Goal: Task Accomplishment & Management: Manage account settings

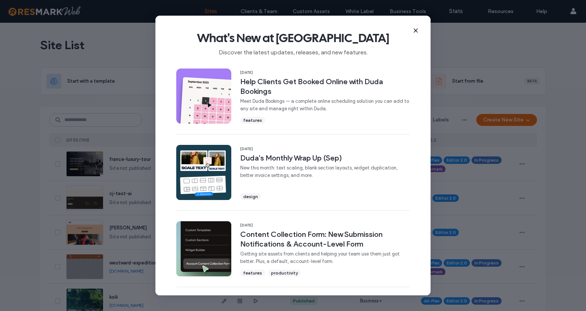
drag, startPoint x: 0, startPoint y: 0, endPoint x: 414, endPoint y: 29, distance: 415.1
click at [414, 29] on icon at bounding box center [416, 31] width 6 height 6
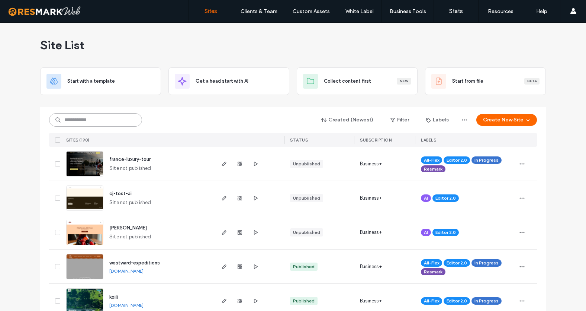
click at [83, 115] on input at bounding box center [95, 119] width 93 height 13
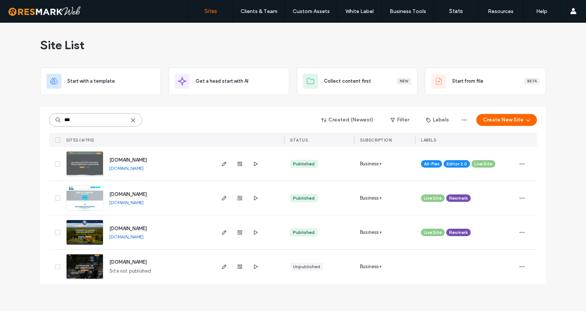
type input "***"
click at [144, 160] on span "[DOMAIN_NAME]" at bounding box center [128, 160] width 38 height 6
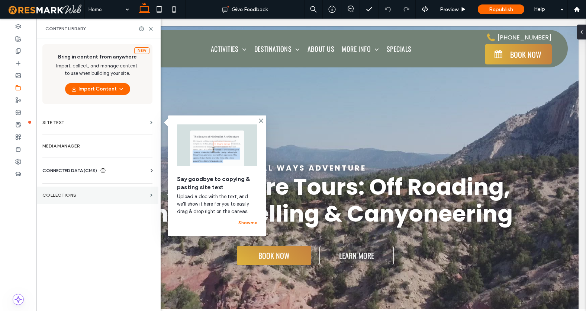
click at [70, 194] on label "Collections" at bounding box center [94, 194] width 105 height 5
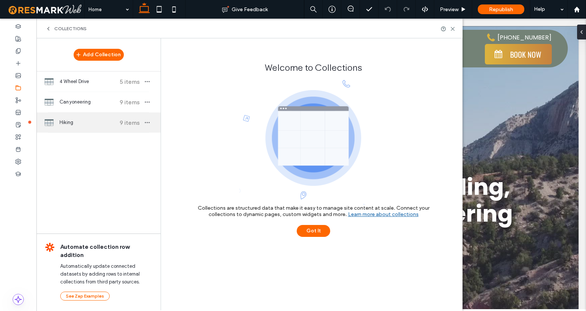
click at [87, 117] on div "Hiking 9 items" at bounding box center [98, 122] width 124 height 20
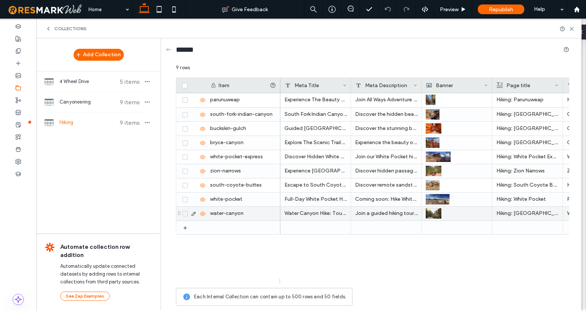
click at [193, 214] on icon at bounding box center [194, 214] width 6 height 6
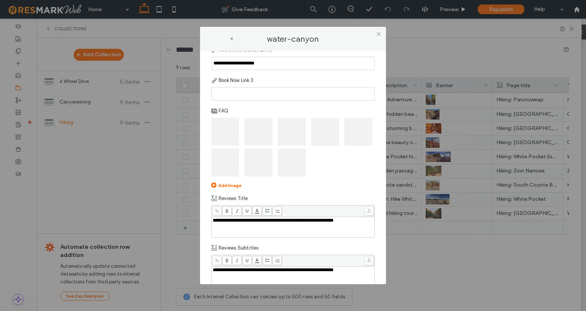
scroll to position [1836, 0]
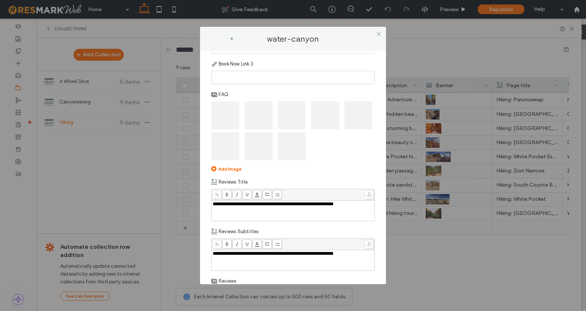
click at [218, 129] on img at bounding box center [225, 115] width 28 height 28
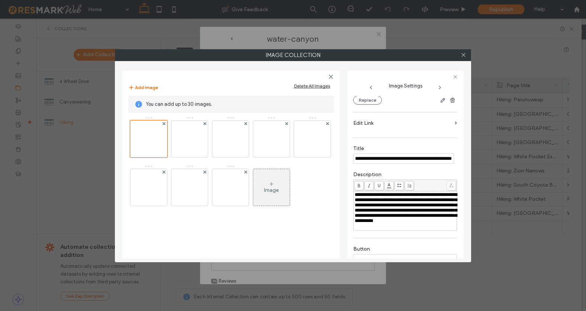
scroll to position [84, 0]
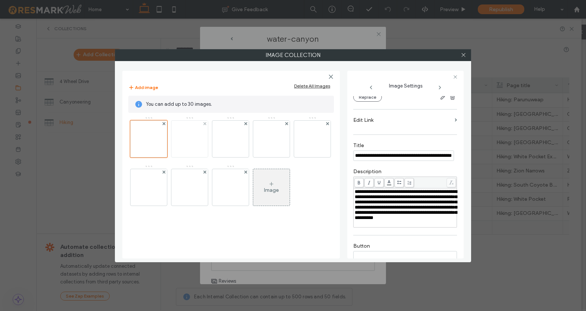
click at [192, 140] on img at bounding box center [190, 139] width 36 height 36
click at [224, 139] on img at bounding box center [230, 139] width 36 height 36
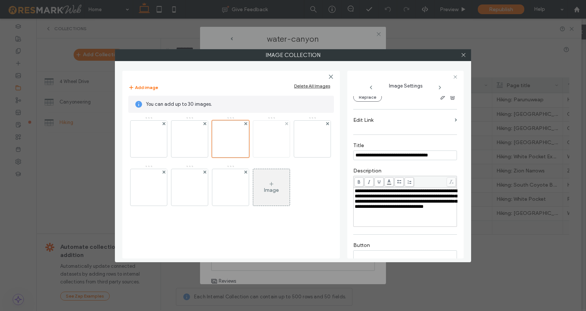
click at [269, 140] on img at bounding box center [271, 139] width 36 height 36
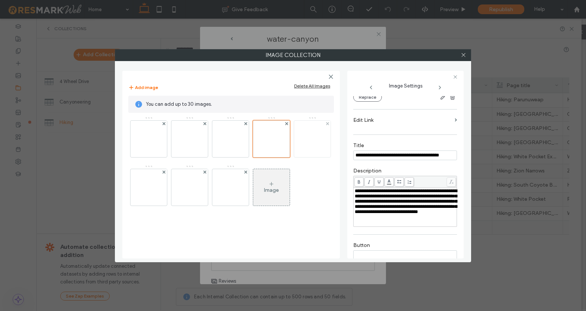
click at [294, 157] on img at bounding box center [312, 139] width 36 height 36
click at [167, 189] on img at bounding box center [149, 187] width 36 height 36
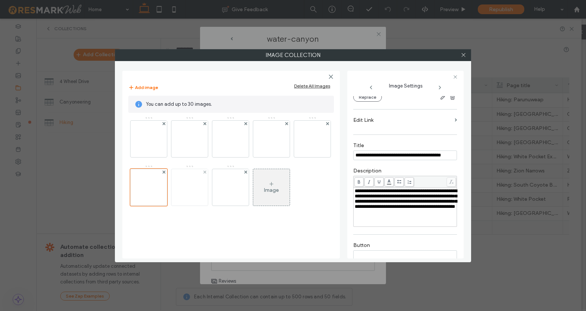
click at [208, 189] on img at bounding box center [190, 187] width 36 height 36
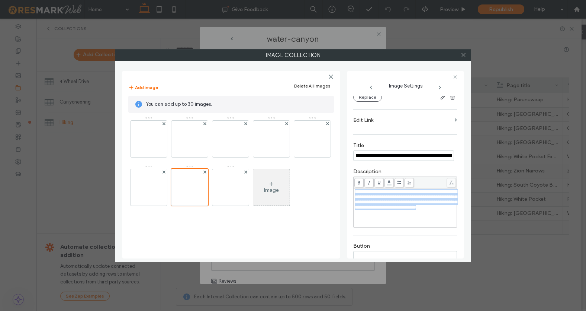
drag, startPoint x: 355, startPoint y: 192, endPoint x: 430, endPoint y: 221, distance: 81.0
click at [430, 221] on div "**********" at bounding box center [405, 207] width 101 height 37
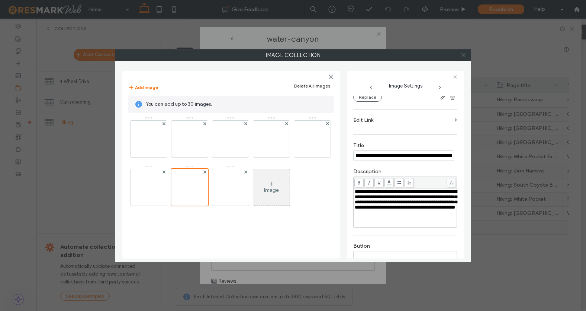
click at [464, 57] on icon at bounding box center [464, 55] width 6 height 6
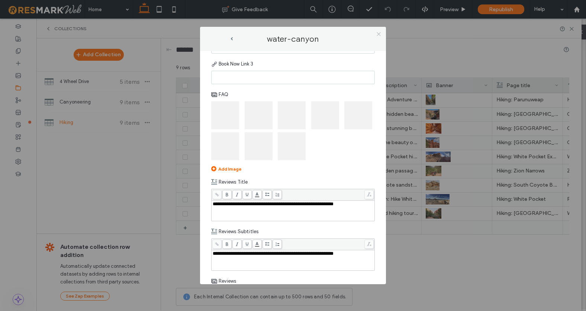
click at [379, 34] on icon at bounding box center [379, 34] width 6 height 6
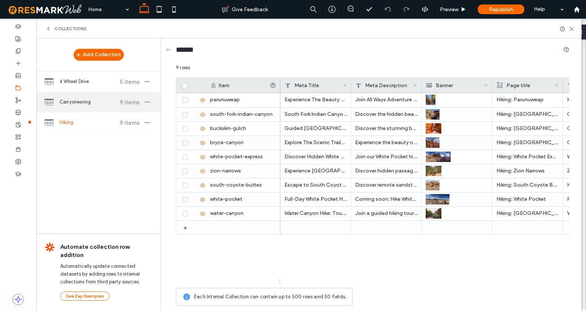
click at [70, 98] on span "Canyoneering" at bounding box center [87, 101] width 55 height 7
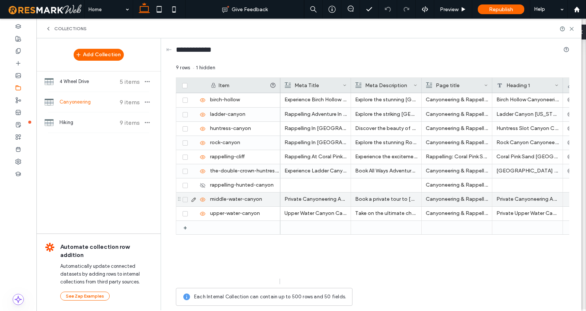
click at [192, 198] on icon at bounding box center [194, 199] width 6 height 6
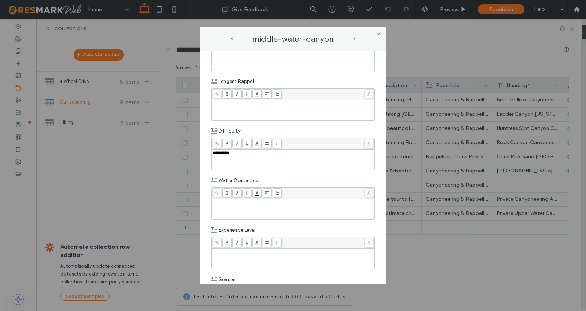
scroll to position [1037, 0]
click at [233, 121] on div "Rich Text Editor" at bounding box center [293, 112] width 161 height 19
click at [229, 58] on div "Rich Text Editor" at bounding box center [293, 55] width 161 height 5
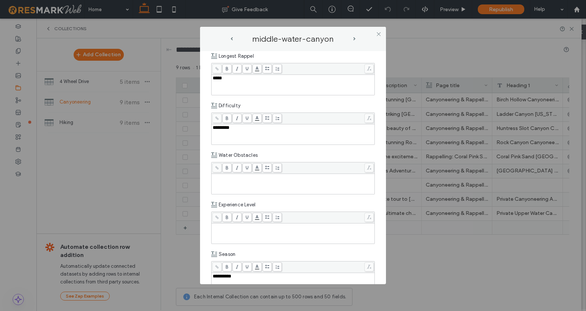
scroll to position [1078, 0]
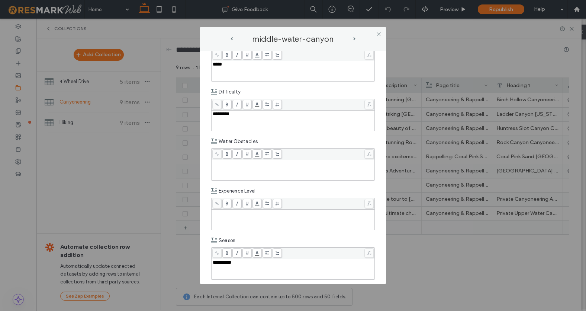
click at [219, 166] on div "Rich Text Editor" at bounding box center [293, 163] width 161 height 5
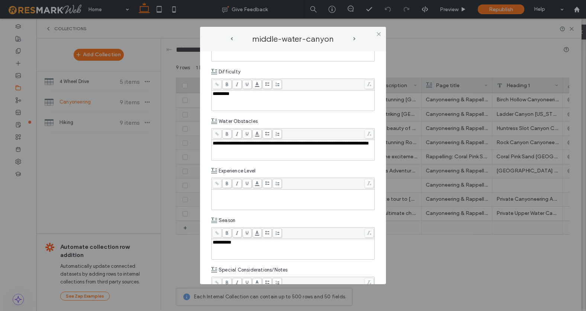
scroll to position [1140, 0]
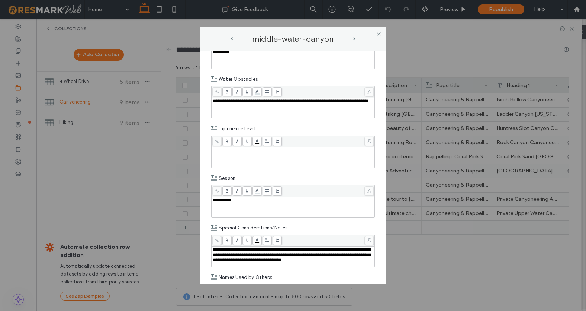
click at [234, 167] on div "Rich Text Editor" at bounding box center [293, 157] width 161 height 19
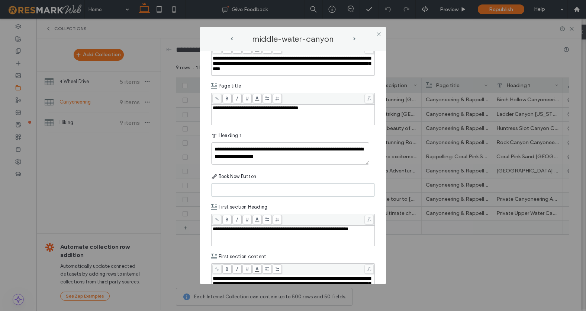
scroll to position [115, 0]
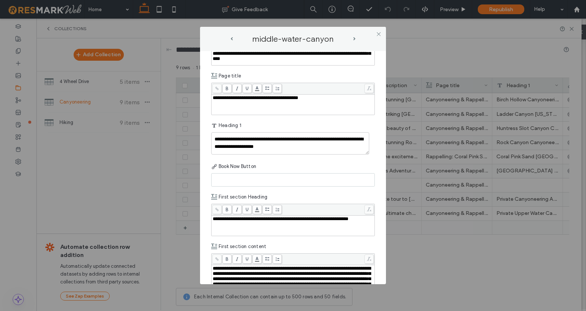
click at [237, 178] on input at bounding box center [293, 179] width 164 height 13
paste input "**********"
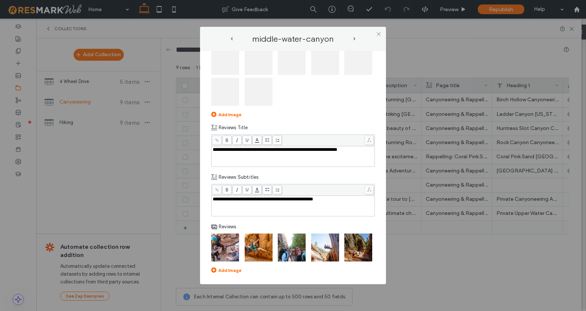
scroll to position [2160, 0]
type input "**********"
click at [378, 35] on icon at bounding box center [379, 34] width 6 height 6
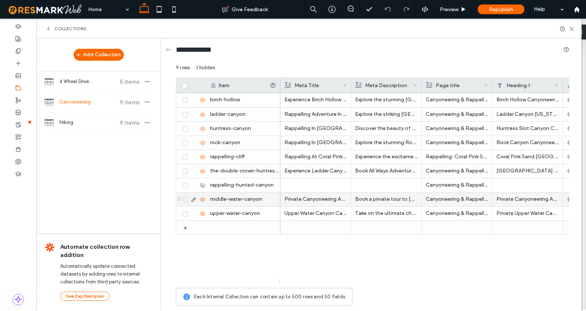
click at [193, 199] on icon at bounding box center [194, 199] width 6 height 6
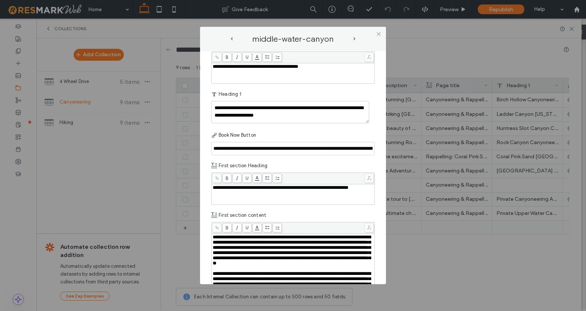
scroll to position [170, 0]
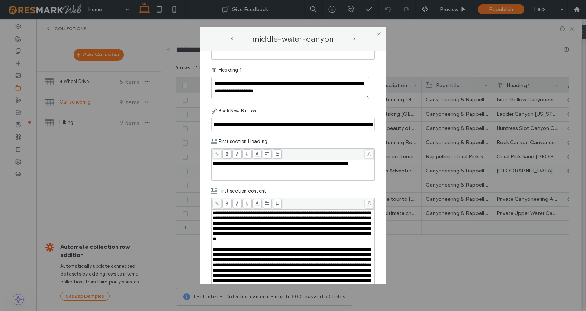
click at [244, 124] on input "**********" at bounding box center [293, 124] width 164 height 13
paste input
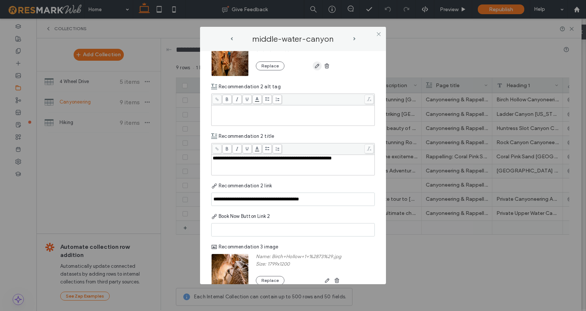
scroll to position [1708, 0]
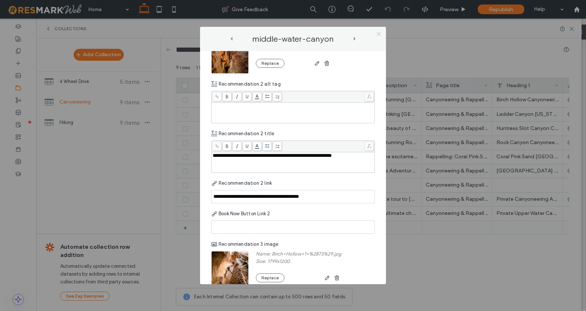
type input "**********"
click at [378, 34] on icon at bounding box center [379, 34] width 6 height 6
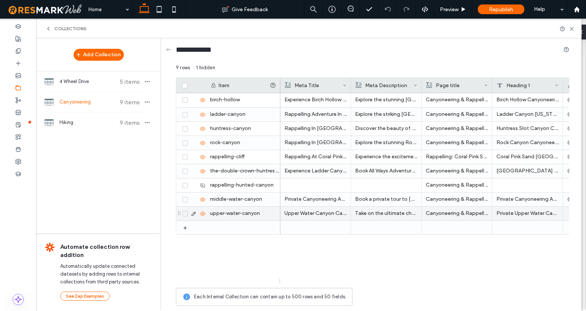
click at [194, 212] on use at bounding box center [194, 213] width 4 height 4
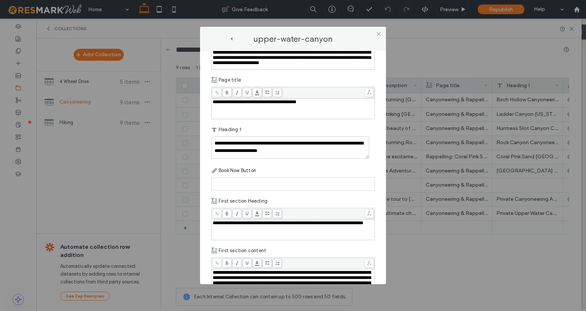
scroll to position [121, 0]
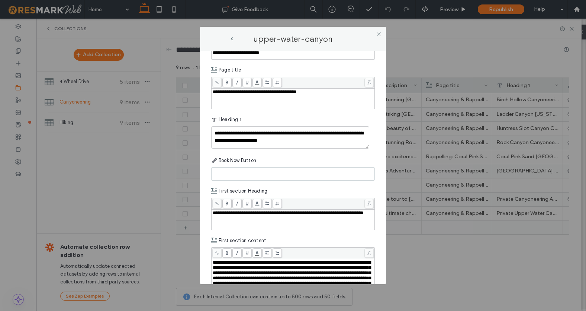
click at [229, 174] on input at bounding box center [293, 173] width 164 height 13
paste input "**********"
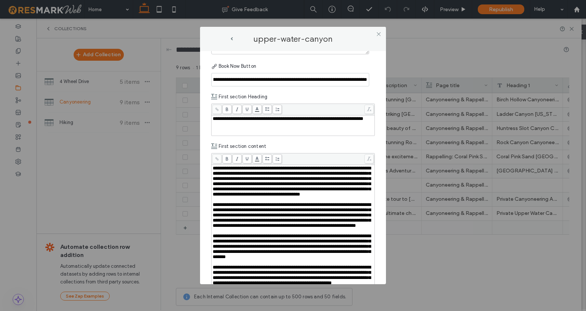
scroll to position [226, 0]
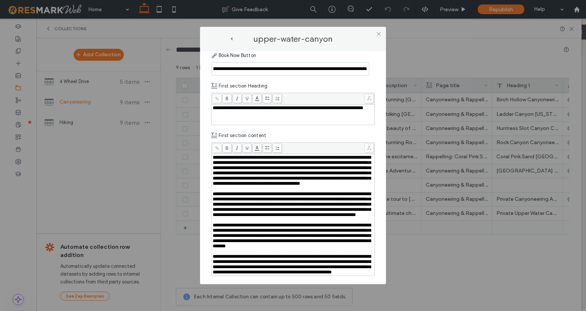
type input "**********"
click at [215, 157] on span "**********" at bounding box center [292, 170] width 158 height 31
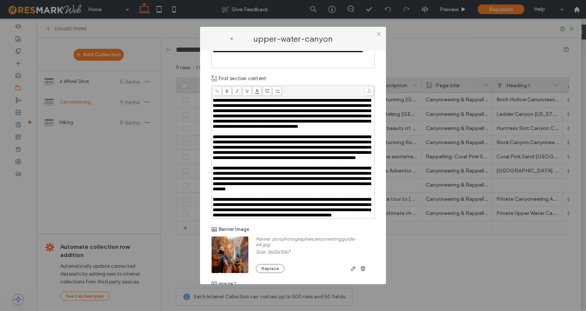
scroll to position [283, 0]
click at [359, 218] on div "**********" at bounding box center [293, 207] width 161 height 21
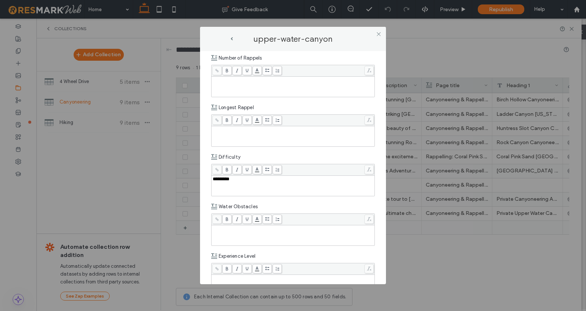
scroll to position [1018, 0]
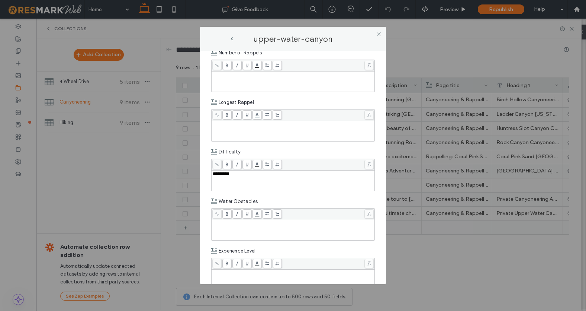
click at [222, 91] on div "Rich Text Editor" at bounding box center [293, 81] width 161 height 19
click at [228, 127] on div "Rich Text Editor" at bounding box center [293, 124] width 161 height 5
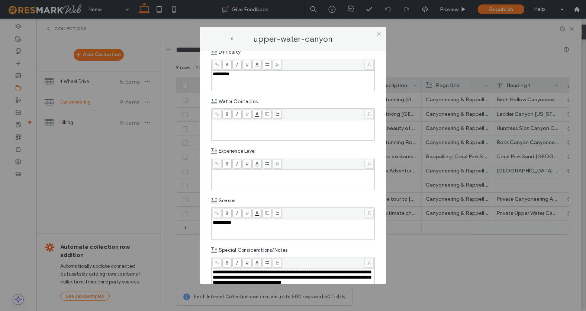
scroll to position [1122, 0]
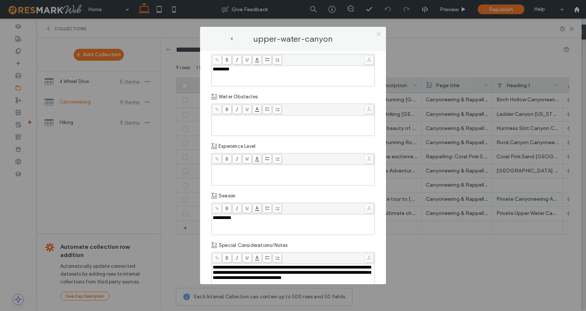
click at [379, 33] on use at bounding box center [379, 34] width 4 height 4
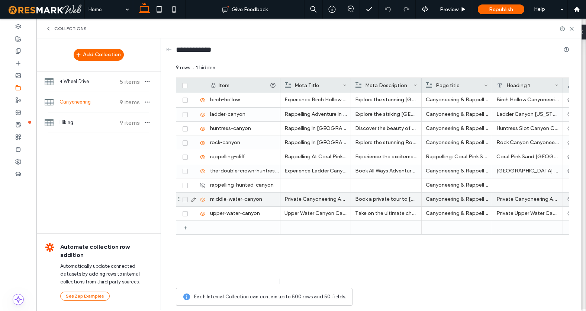
click at [192, 199] on icon at bounding box center [194, 199] width 6 height 6
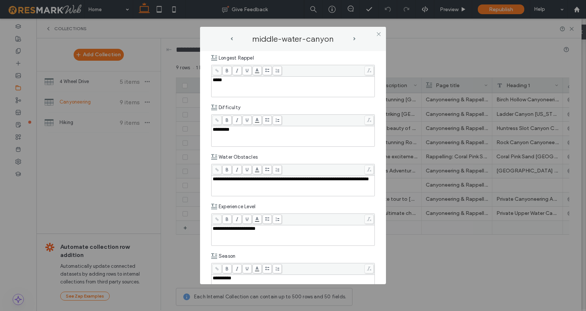
scroll to position [1063, 0]
drag, startPoint x: 262, startPoint y: 218, endPoint x: 209, endPoint y: 208, distance: 54.5
click at [209, 208] on div "**********" at bounding box center [293, 167] width 186 height 233
copy span "**********"
click at [354, 38] on span "next-arrow" at bounding box center [354, 38] width 2 height 3
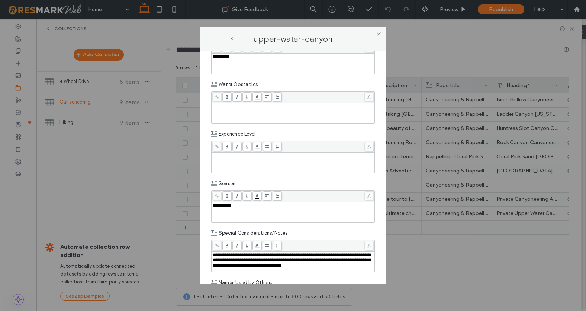
scroll to position [1135, 0]
click at [236, 122] on div "Rich Text Editor" at bounding box center [293, 113] width 161 height 19
click at [256, 172] on div "Rich Text Editor" at bounding box center [293, 162] width 161 height 19
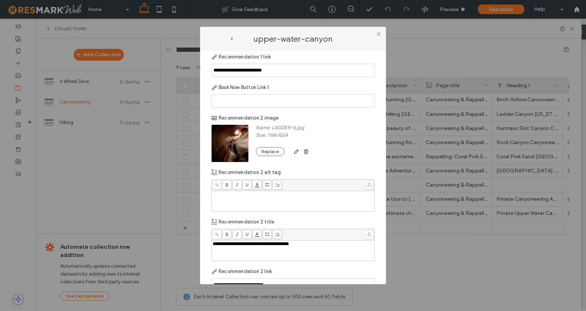
scroll to position [1623, 0]
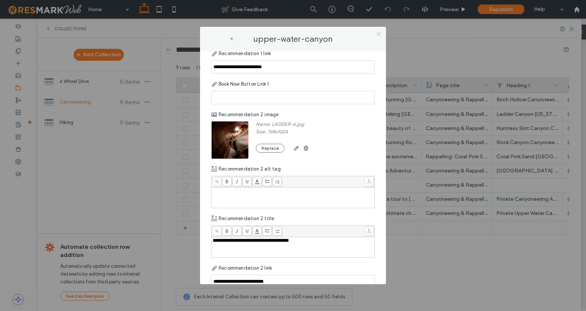
click at [379, 34] on use at bounding box center [379, 34] width 4 height 4
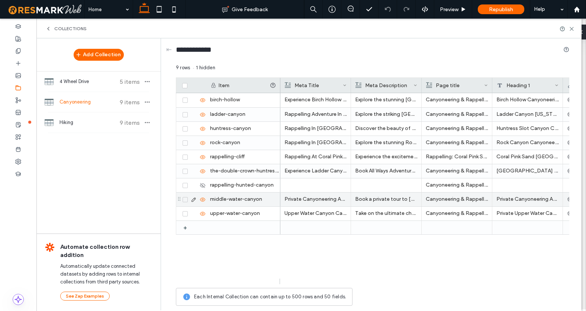
click at [193, 198] on icon at bounding box center [194, 199] width 6 height 6
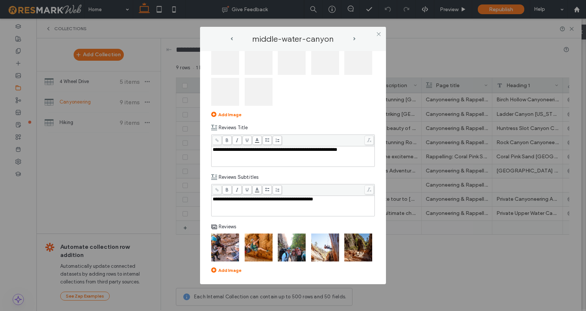
scroll to position [2105, 0]
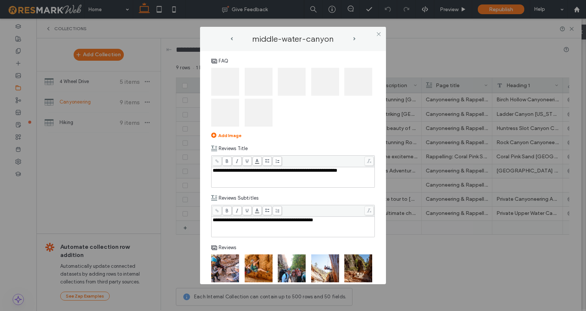
click at [231, 96] on img at bounding box center [225, 82] width 28 height 28
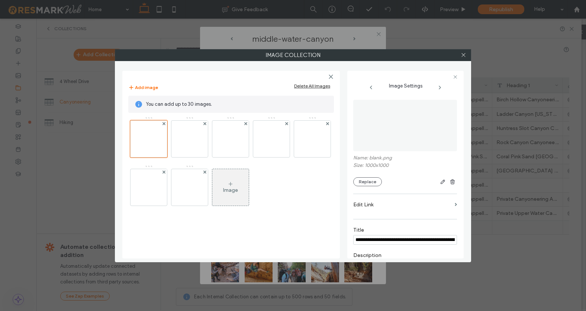
scroll to position [0, 55]
click at [183, 137] on img at bounding box center [190, 139] width 36 height 36
click at [236, 138] on img at bounding box center [230, 139] width 36 height 36
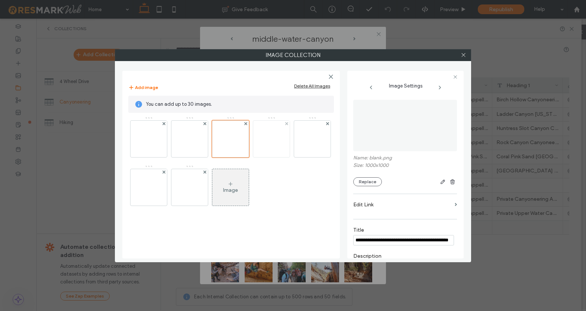
click at [268, 138] on img at bounding box center [271, 139] width 36 height 36
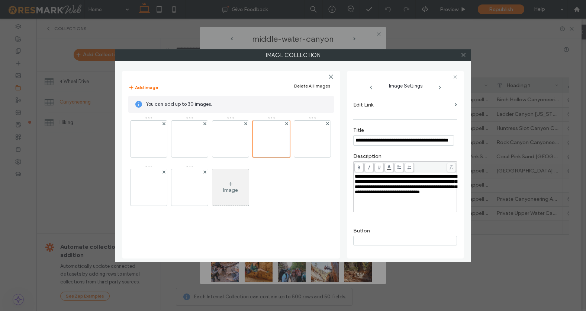
click at [367, 189] on span "**********" at bounding box center [406, 184] width 102 height 20
click at [462, 55] on icon at bounding box center [464, 55] width 6 height 6
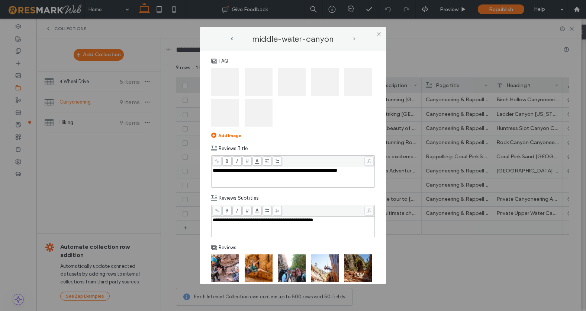
click at [355, 37] on span "next-arrow" at bounding box center [354, 38] width 2 height 3
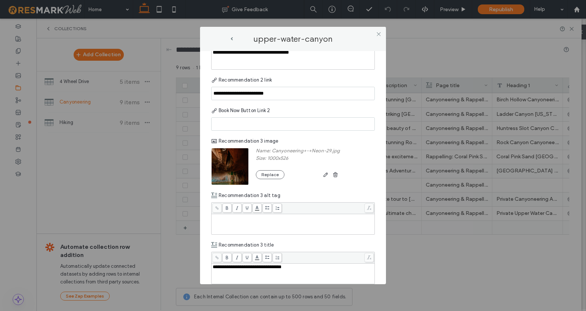
scroll to position [1994, 0]
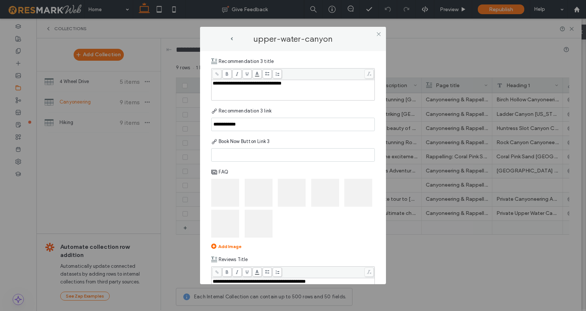
click at [321, 206] on img at bounding box center [325, 193] width 28 height 28
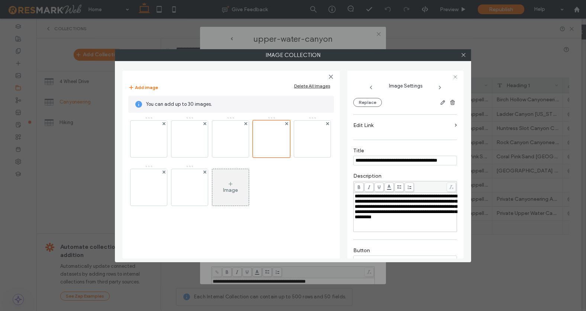
scroll to position [81, 0]
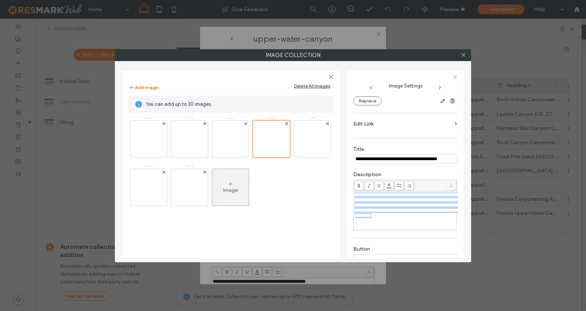
drag, startPoint x: 355, startPoint y: 196, endPoint x: 440, endPoint y: 228, distance: 91.0
click at [440, 218] on div "**********" at bounding box center [405, 205] width 101 height 26
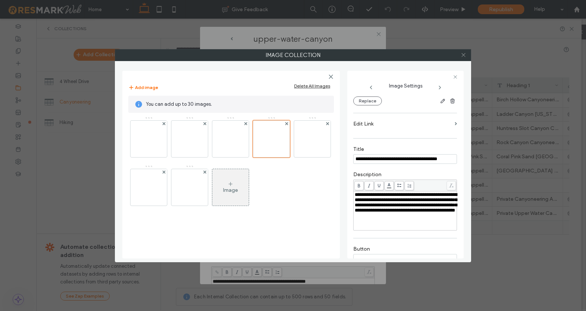
click at [464, 55] on use at bounding box center [464, 55] width 4 height 4
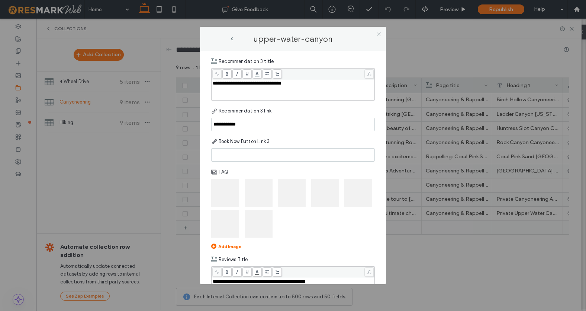
click at [380, 34] on icon at bounding box center [379, 34] width 6 height 6
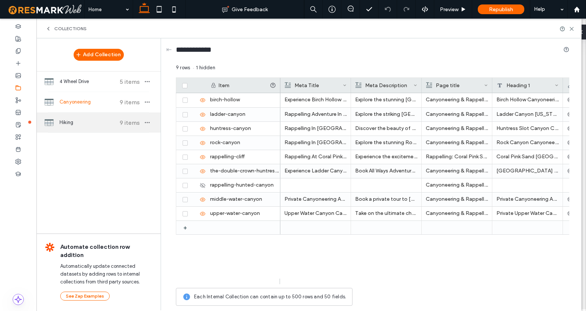
click at [54, 121] on div "Hiking 9 items" at bounding box center [98, 122] width 124 height 20
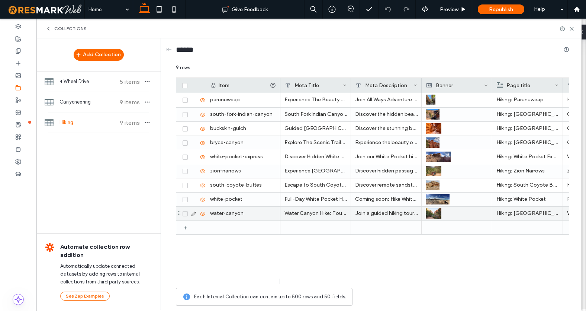
click at [193, 213] on use at bounding box center [194, 213] width 4 height 4
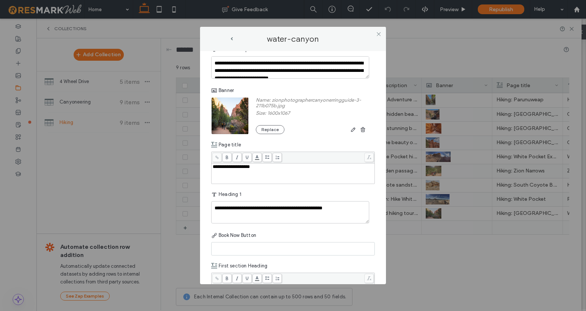
scroll to position [169, 0]
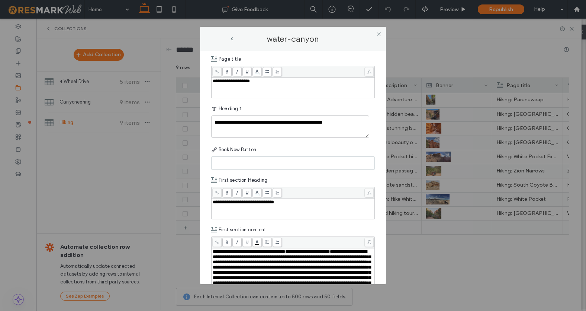
click at [234, 159] on input at bounding box center [293, 162] width 164 height 13
paste input "**********"
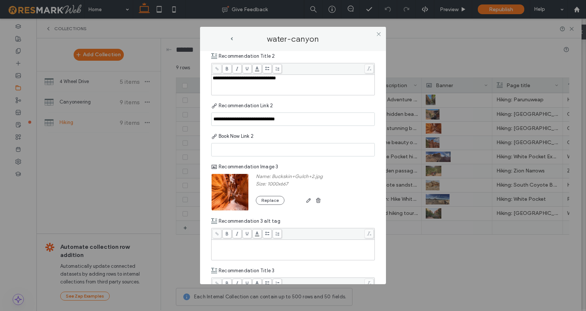
scroll to position [1695, 0]
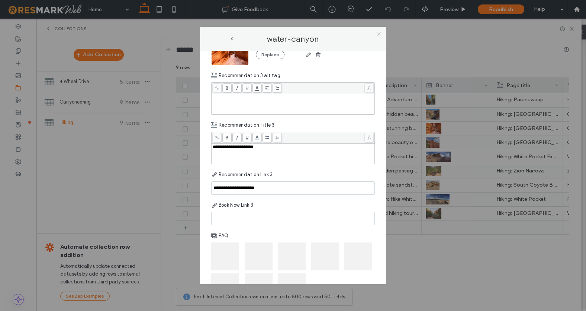
type input "**********"
click at [379, 35] on icon at bounding box center [379, 34] width 6 height 6
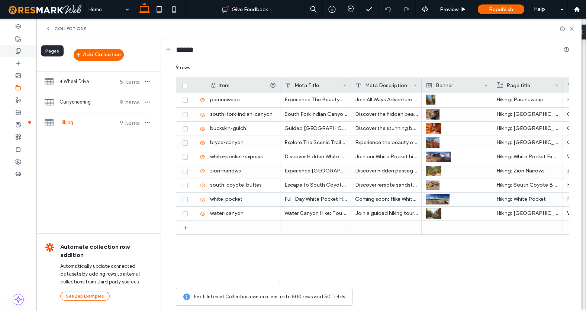
click at [20, 53] on icon at bounding box center [18, 51] width 6 height 6
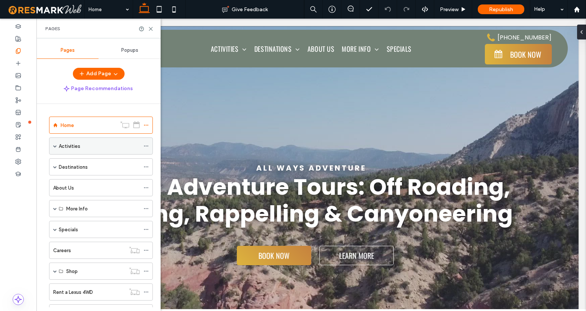
click at [53, 148] on span at bounding box center [55, 146] width 4 height 16
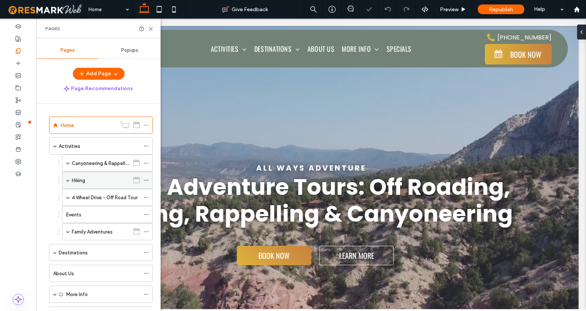
click at [92, 178] on div "Hiking" at bounding box center [101, 180] width 58 height 8
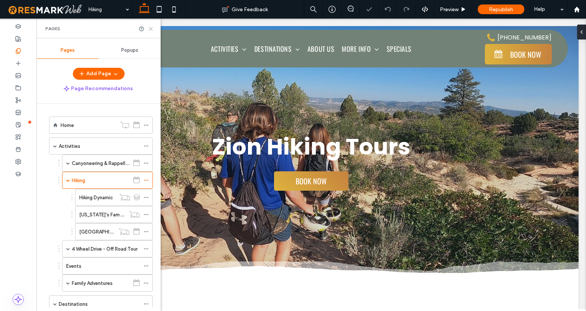
click at [151, 29] on use at bounding box center [150, 28] width 3 height 3
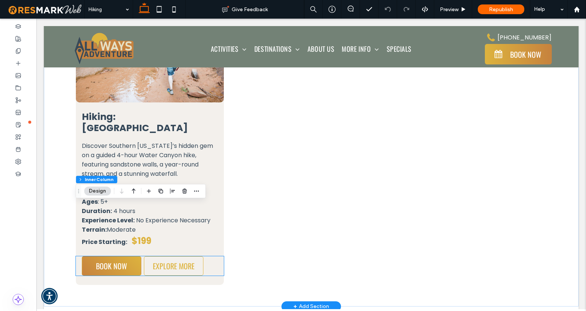
scroll to position [1776, 0]
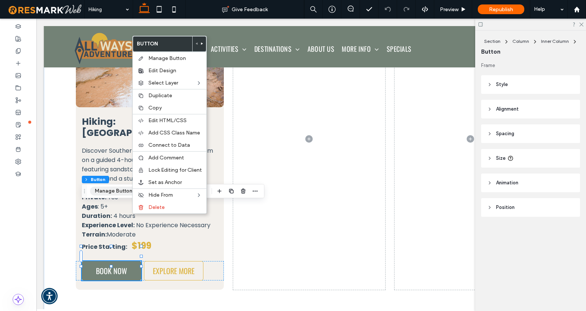
click at [121, 188] on button "Manage Button" at bounding box center [113, 190] width 47 height 9
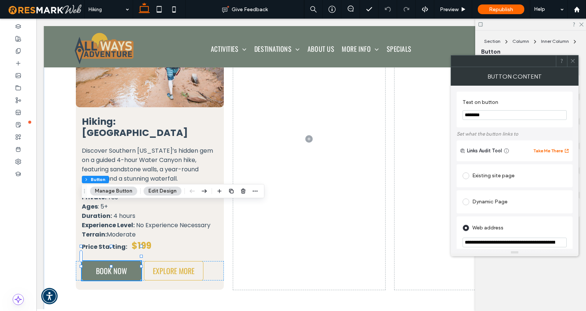
scroll to position [12, 0]
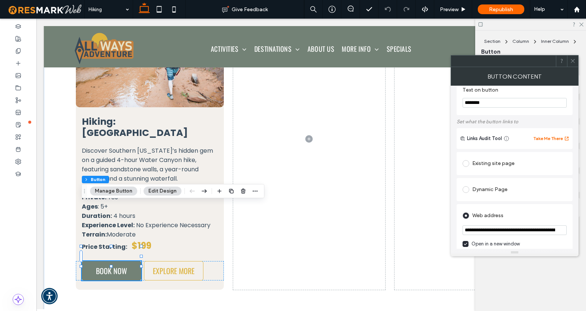
click at [493, 231] on input "**********" at bounding box center [515, 230] width 104 height 10
paste input "url"
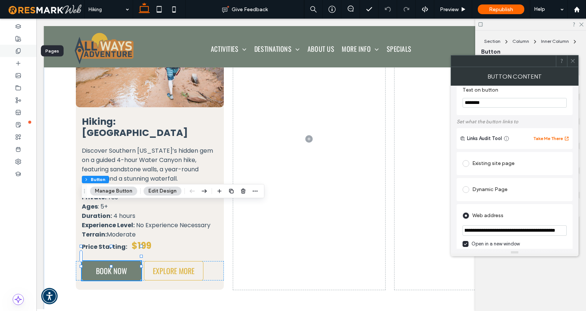
type input "**********"
click at [16, 53] on use at bounding box center [18, 50] width 4 height 5
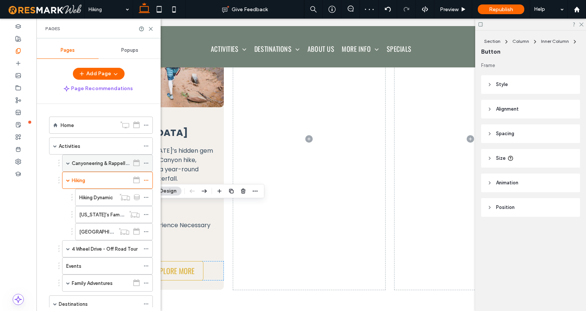
click at [86, 162] on label "Canyoneering & Rappelling" at bounding box center [102, 163] width 60 height 13
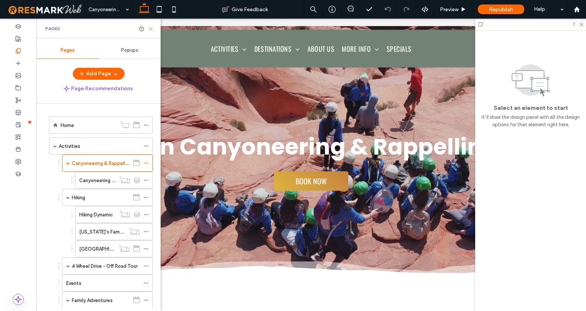
drag, startPoint x: 150, startPoint y: 29, endPoint x: 114, endPoint y: 10, distance: 40.4
click at [150, 29] on icon at bounding box center [151, 29] width 6 height 6
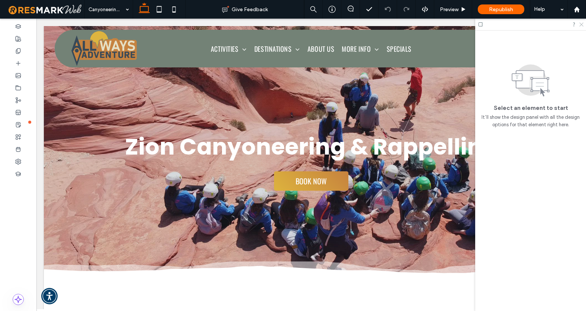
drag, startPoint x: 582, startPoint y: 24, endPoint x: 540, endPoint y: 10, distance: 44.5
click at [582, 24] on icon at bounding box center [581, 24] width 5 height 5
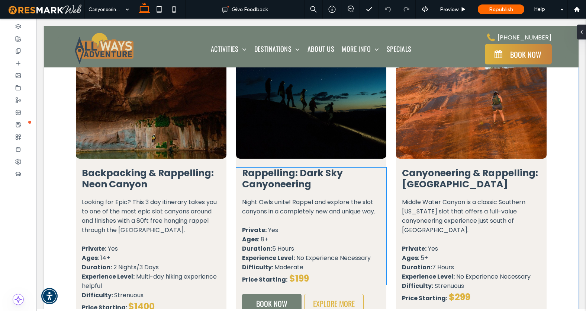
scroll to position [1159, 0]
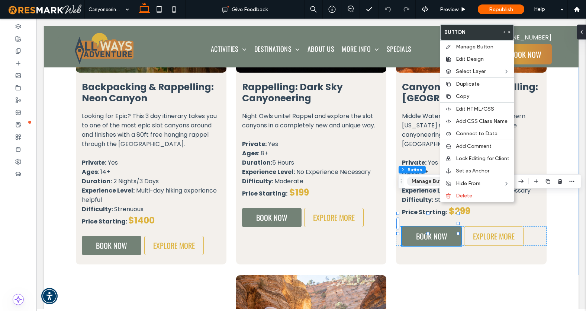
click at [427, 183] on button "Manage Button" at bounding box center [430, 181] width 47 height 9
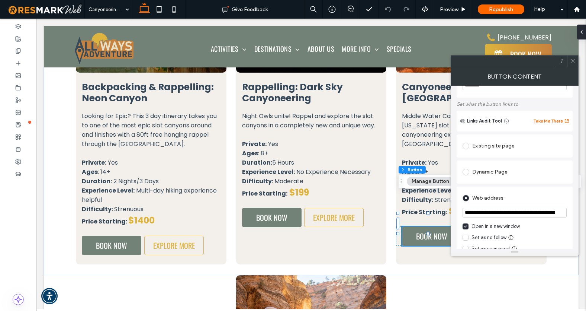
scroll to position [36, 0]
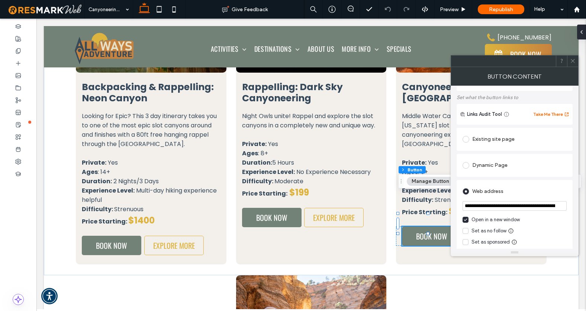
click at [493, 208] on input "**********" at bounding box center [515, 206] width 104 height 10
paste input "url"
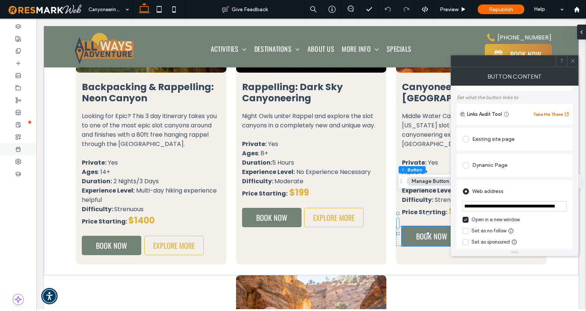
type input "**********"
click at [574, 61] on icon at bounding box center [573, 61] width 6 height 6
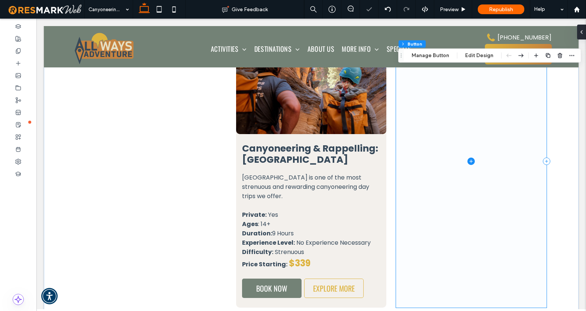
scroll to position [1424, 0]
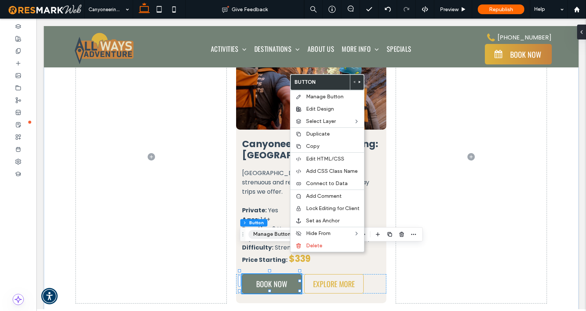
click at [275, 235] on button "Manage Button" at bounding box center [272, 234] width 47 height 9
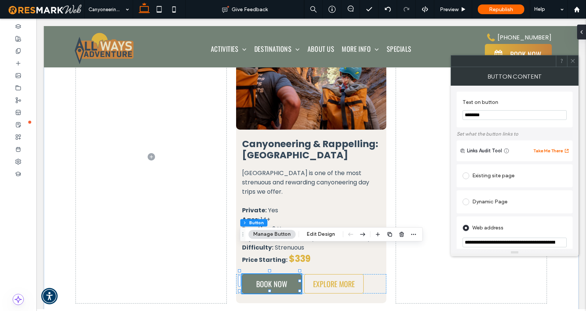
click at [493, 243] on input "**********" at bounding box center [515, 242] width 104 height 10
paste input "url"
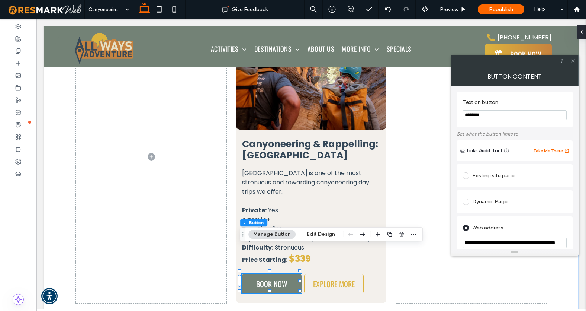
type input "**********"
click at [574, 60] on use at bounding box center [573, 61] width 4 height 4
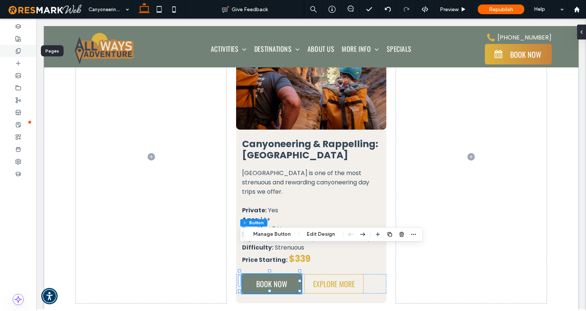
click at [18, 50] on icon at bounding box center [18, 51] width 6 height 6
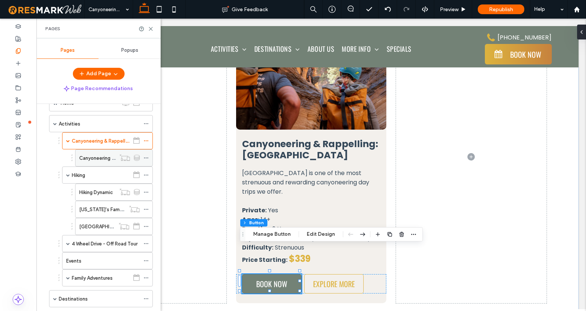
scroll to position [174, 0]
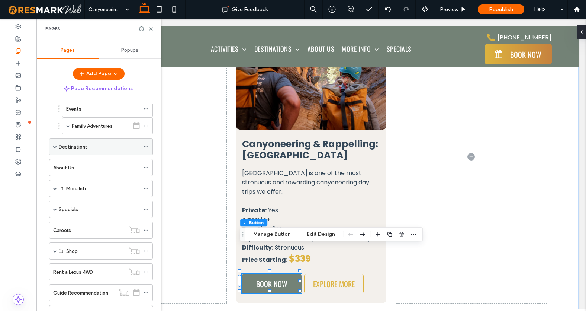
click at [55, 144] on span at bounding box center [55, 146] width 4 height 16
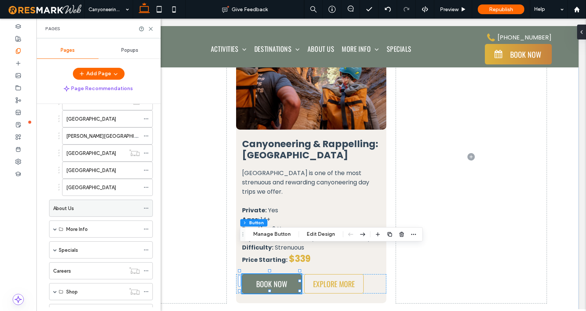
scroll to position [273, 0]
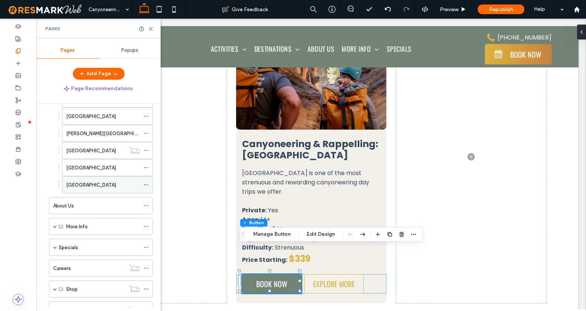
click at [78, 184] on label "Water Canyon" at bounding box center [91, 184] width 50 height 13
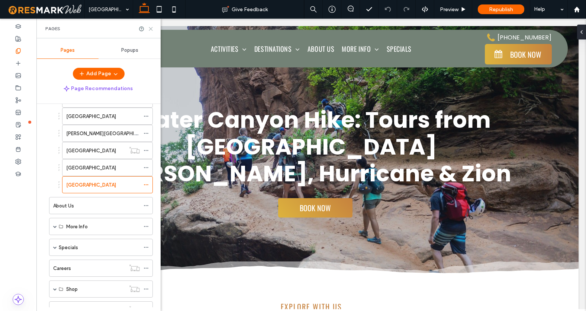
click at [150, 28] on icon at bounding box center [151, 29] width 6 height 6
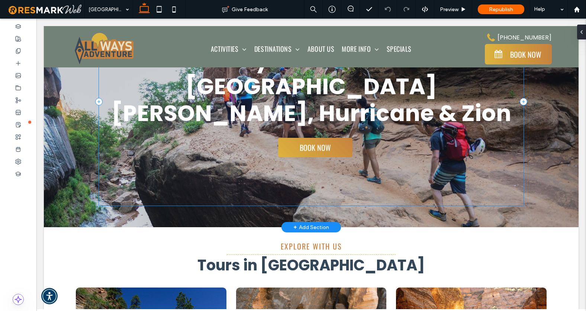
scroll to position [163, 0]
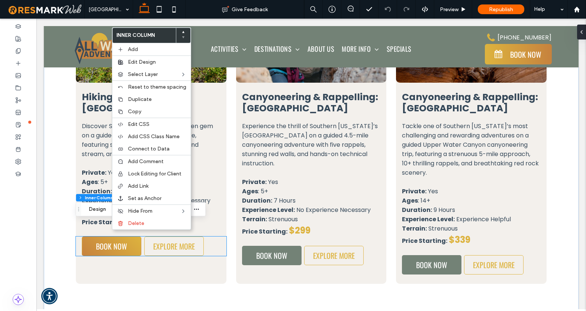
type input "**"
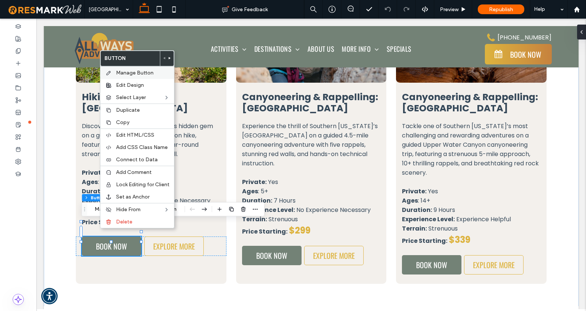
click at [129, 73] on span "Manage Button" at bounding box center [135, 73] width 38 height 6
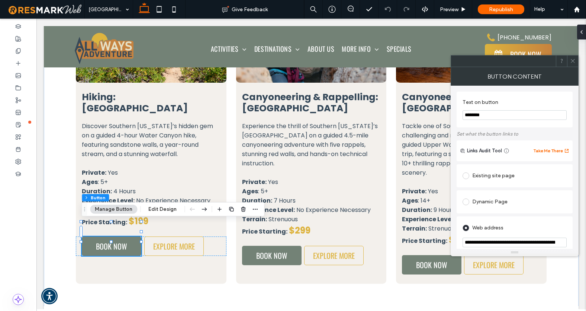
click at [529, 246] on input "**********" at bounding box center [515, 242] width 104 height 10
paste input "url"
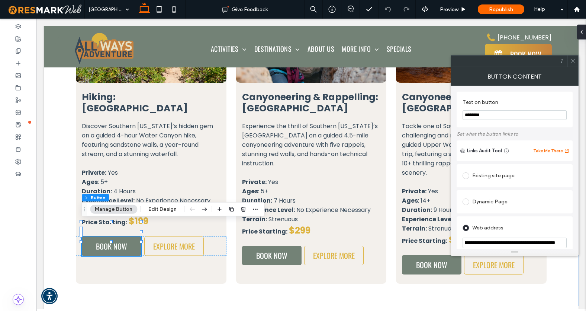
type input "**********"
click at [574, 62] on icon at bounding box center [573, 61] width 6 height 6
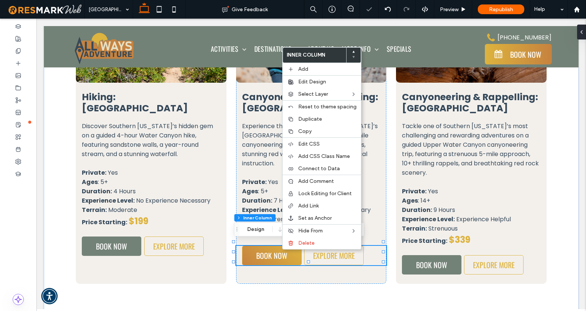
type input "**"
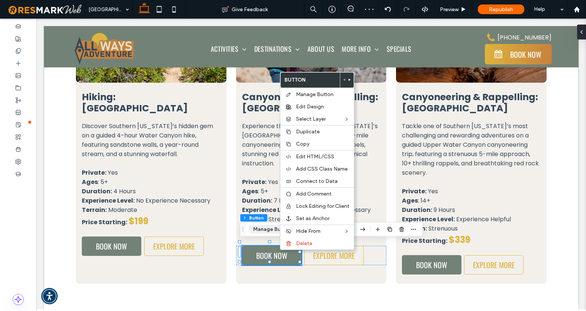
click at [265, 227] on button "Manage Button" at bounding box center [272, 229] width 47 height 9
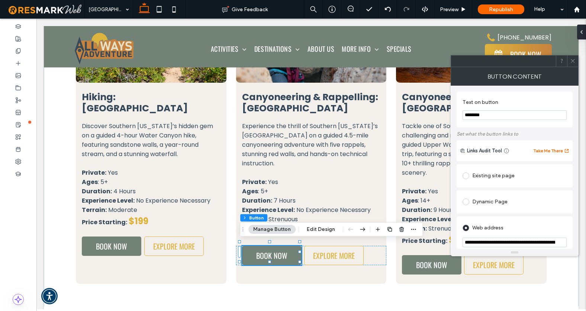
click at [505, 242] on input "**********" at bounding box center [515, 242] width 104 height 10
paste input "url"
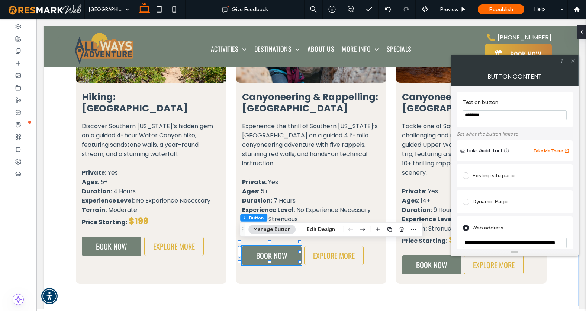
type input "**********"
click at [573, 60] on icon at bounding box center [573, 61] width 6 height 6
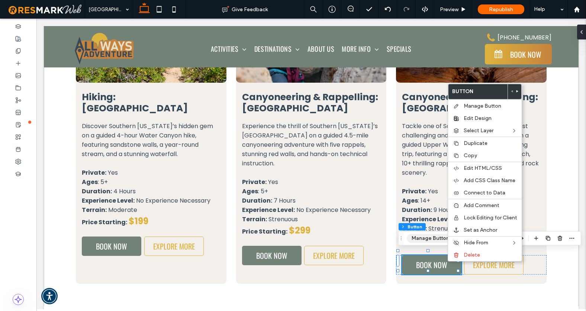
click at [430, 235] on button "Manage Button" at bounding box center [430, 238] width 47 height 9
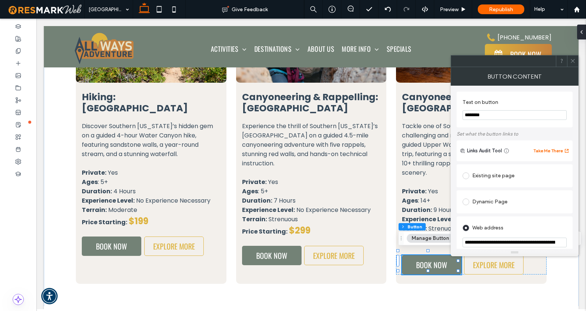
click at [509, 241] on input "**********" at bounding box center [515, 242] width 104 height 10
paste input "url"
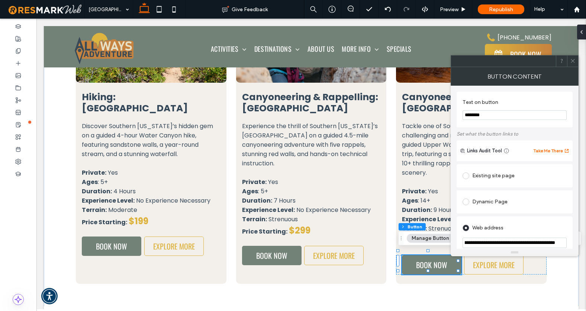
type input "**********"
click at [574, 62] on icon at bounding box center [573, 61] width 6 height 6
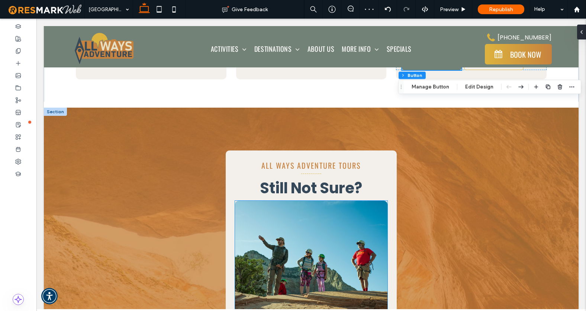
scroll to position [589, 0]
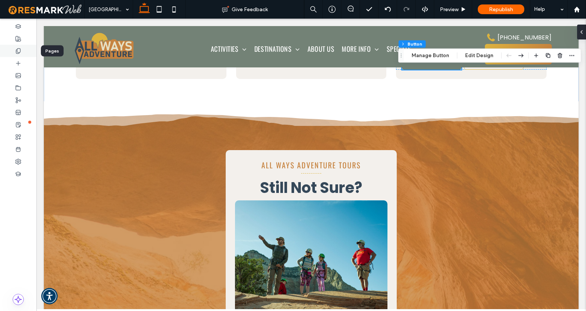
click at [21, 51] on div at bounding box center [18, 51] width 36 height 12
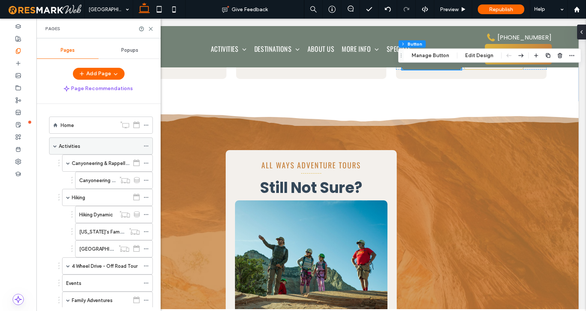
click at [52, 147] on div "Activities" at bounding box center [101, 145] width 104 height 17
click at [56, 144] on span at bounding box center [55, 146] width 4 height 4
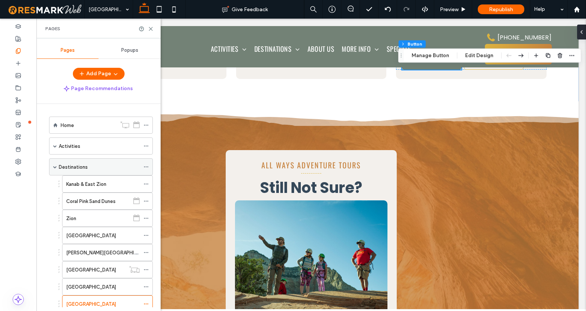
click at [54, 165] on span at bounding box center [55, 167] width 4 height 4
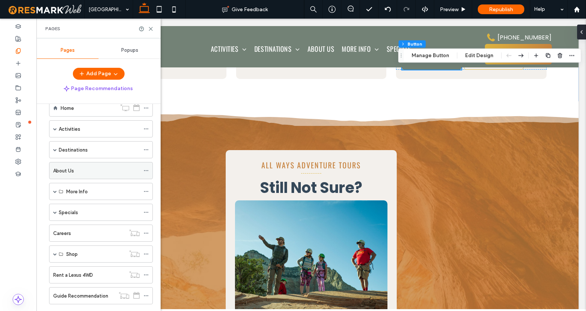
scroll to position [26, 0]
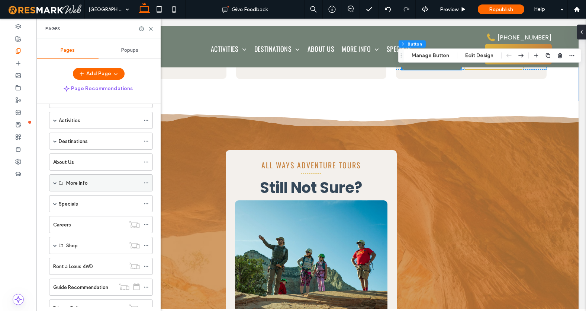
click at [53, 181] on span at bounding box center [55, 183] width 4 height 4
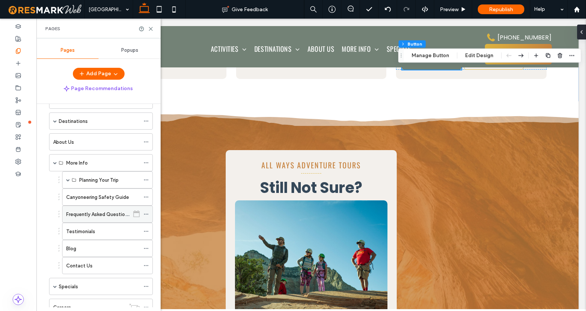
scroll to position [57, 0]
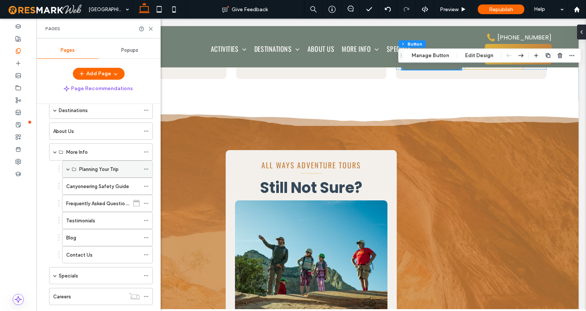
click at [67, 167] on span at bounding box center [68, 169] width 4 height 4
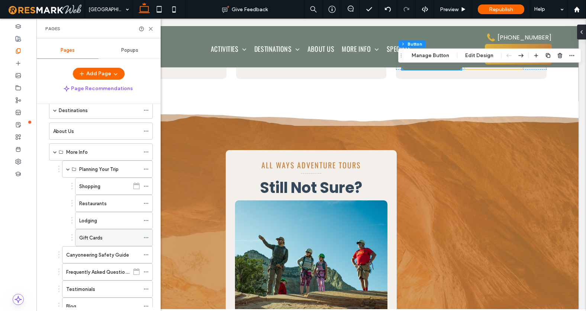
click at [92, 236] on label "Gift Cards" at bounding box center [90, 237] width 23 height 13
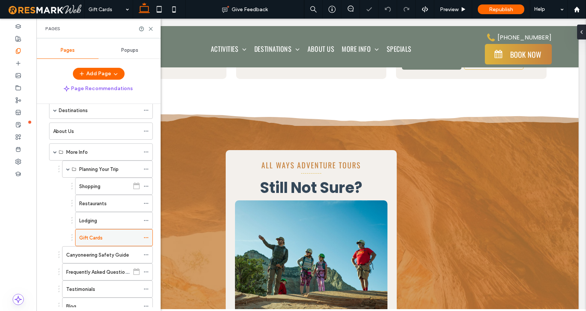
click at [145, 236] on icon at bounding box center [146, 237] width 5 height 5
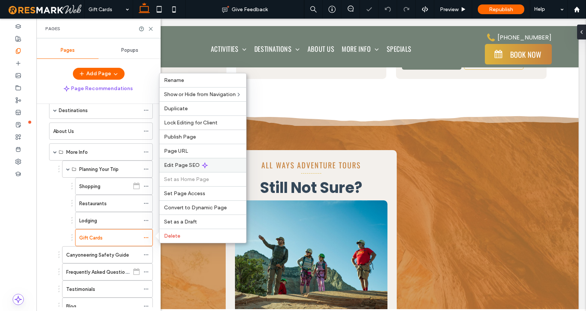
click at [173, 163] on span "Edit Page SEO" at bounding box center [182, 165] width 36 height 6
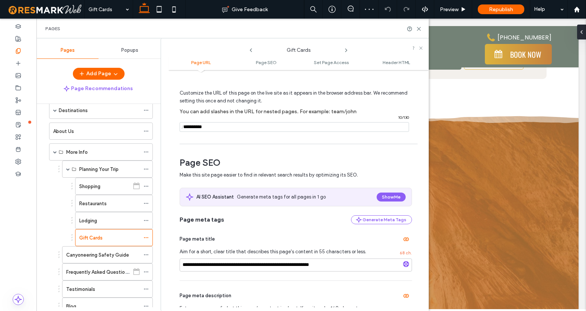
scroll to position [76, 0]
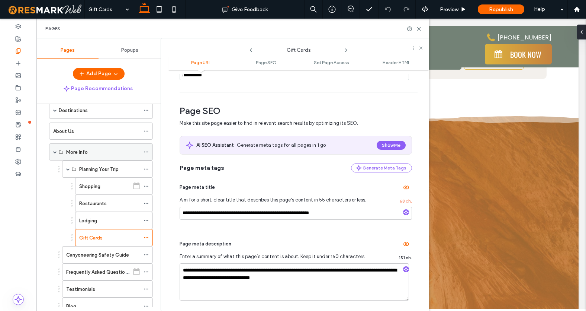
click at [54, 153] on span at bounding box center [55, 152] width 4 height 4
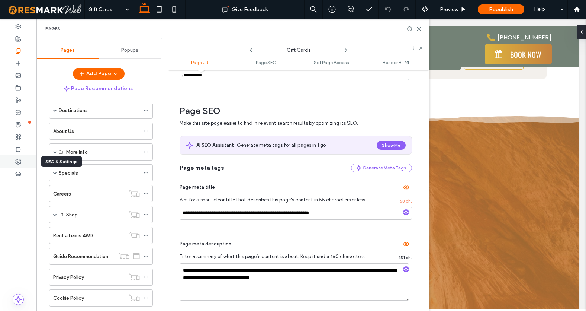
click at [19, 162] on icon at bounding box center [18, 161] width 6 height 6
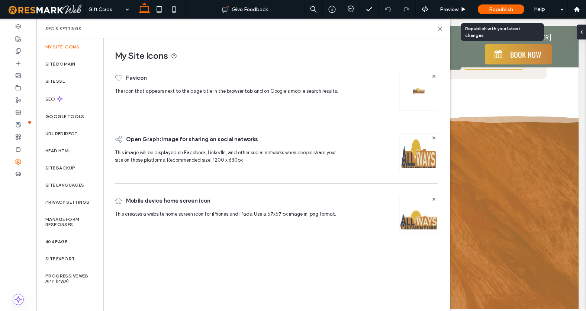
click at [515, 7] on div "Republish" at bounding box center [501, 9] width 47 height 10
